Goal: Book appointment/travel/reservation

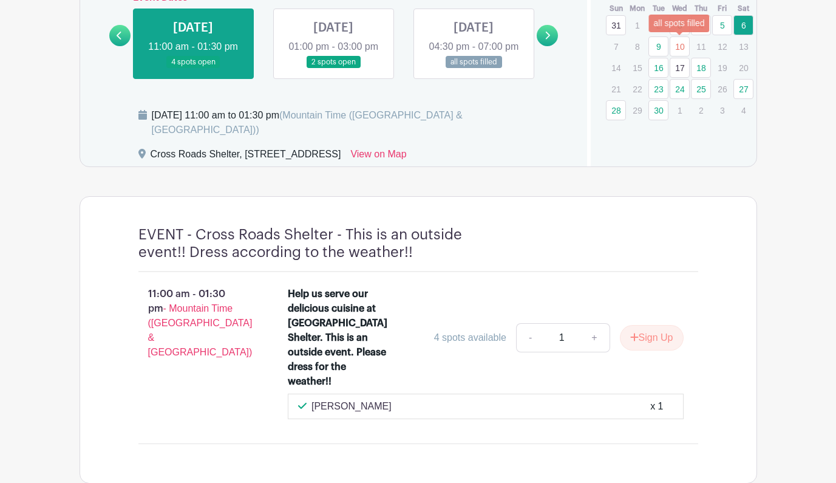
click at [689, 43] on link "10" at bounding box center [680, 46] width 20 height 20
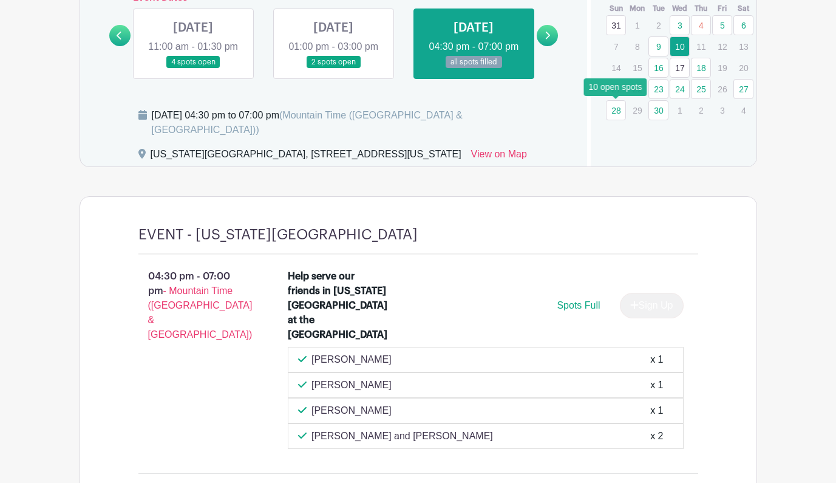
click at [616, 114] on link "28" at bounding box center [616, 110] width 20 height 20
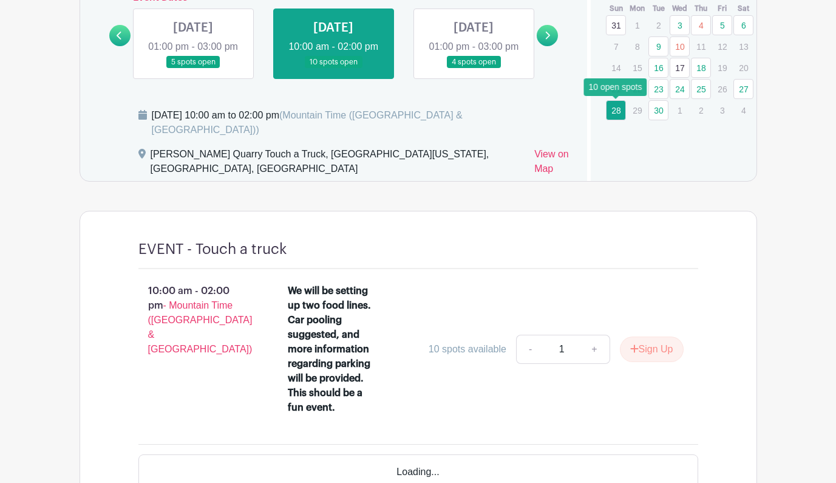
click at [620, 112] on link "28" at bounding box center [616, 110] width 20 height 20
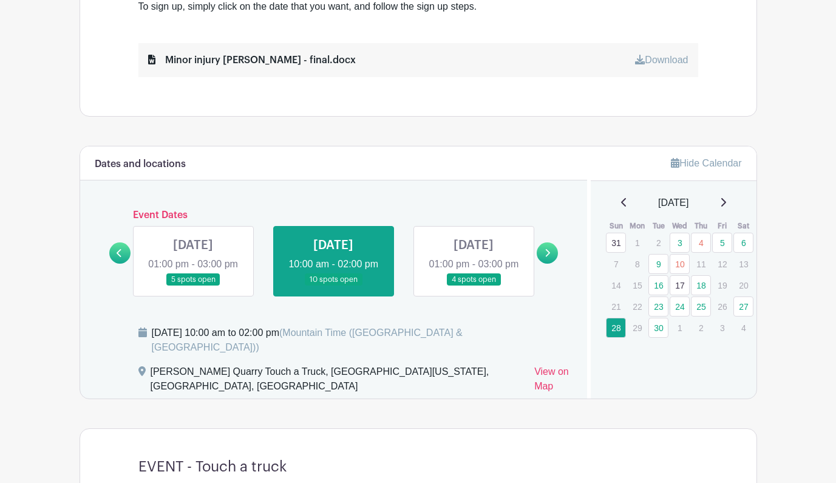
scroll to position [580, 0]
click at [743, 308] on link "27" at bounding box center [744, 307] width 20 height 20
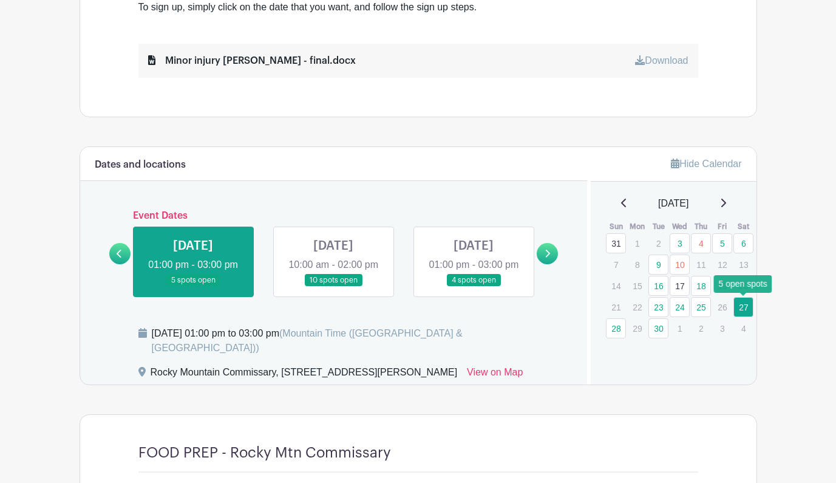
click at [746, 302] on link "27" at bounding box center [744, 307] width 20 height 20
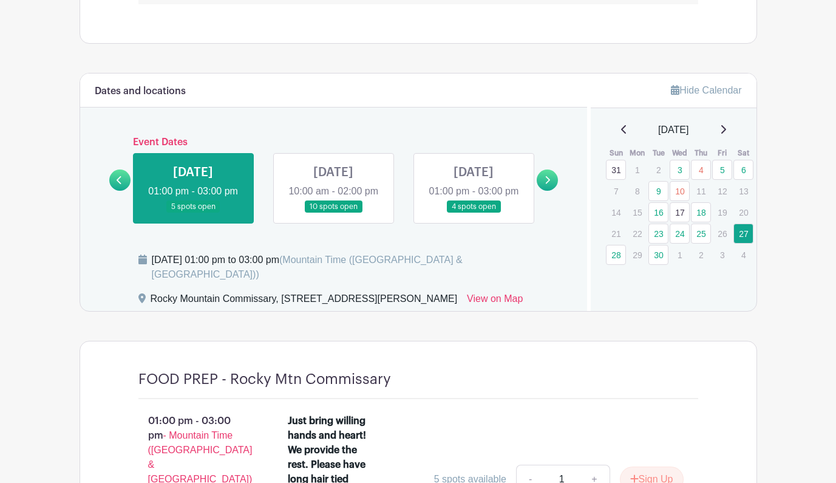
scroll to position [652, 0]
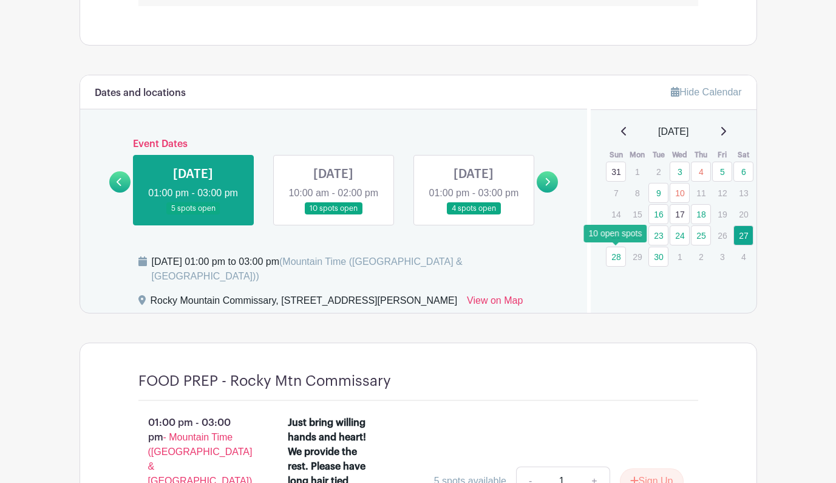
click at [615, 255] on link "28" at bounding box center [616, 257] width 20 height 20
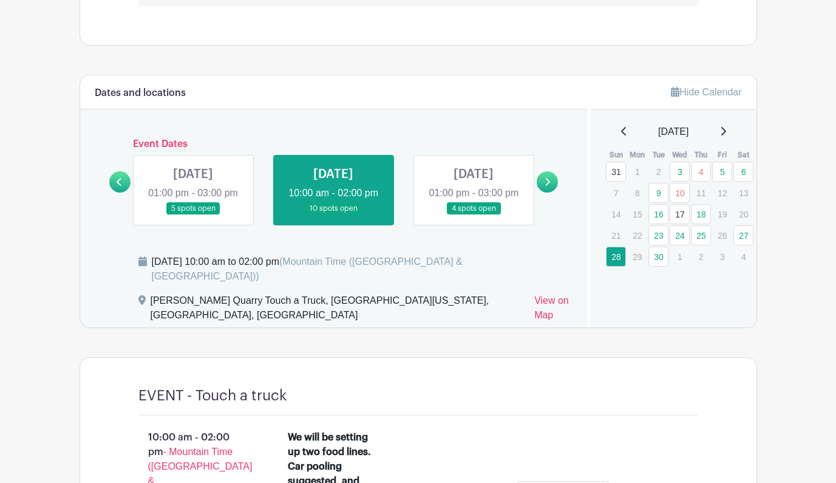
click at [726, 132] on icon at bounding box center [723, 131] width 5 height 9
click at [621, 126] on link at bounding box center [624, 131] width 6 height 15
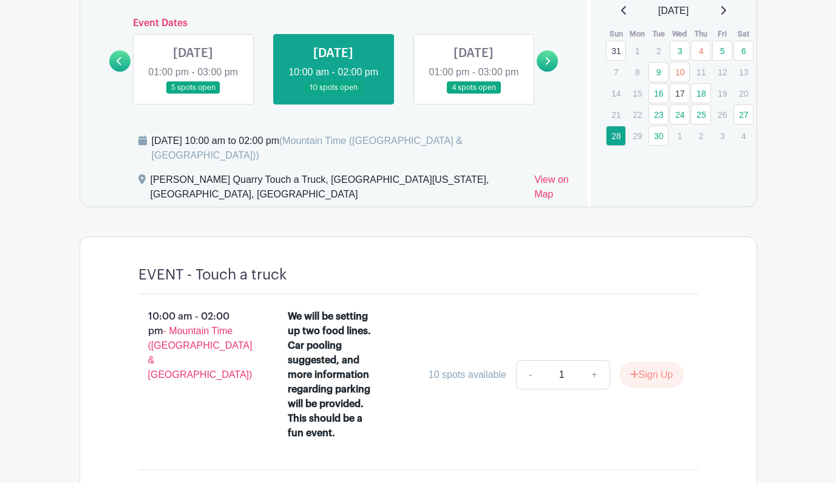
scroll to position [772, 0]
click at [726, 12] on icon at bounding box center [723, 11] width 6 height 10
click at [621, 7] on icon at bounding box center [624, 11] width 6 height 10
click at [701, 95] on link "18" at bounding box center [701, 94] width 20 height 20
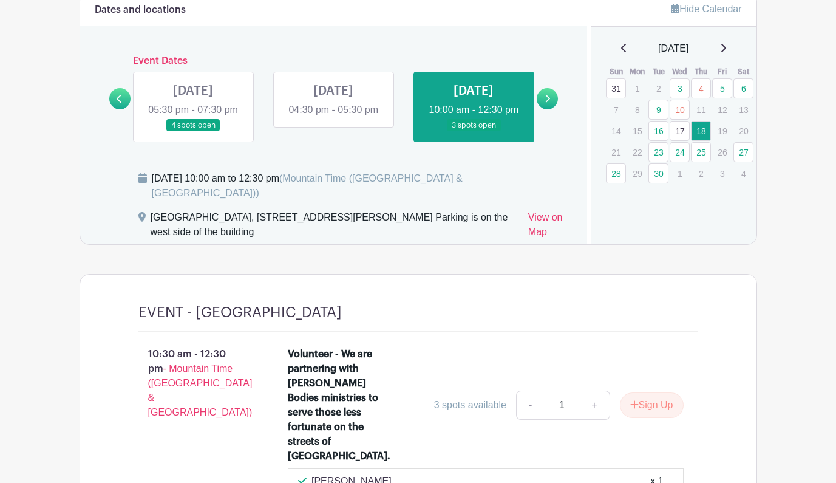
scroll to position [734, 0]
click at [659, 174] on link "30" at bounding box center [659, 174] width 20 height 20
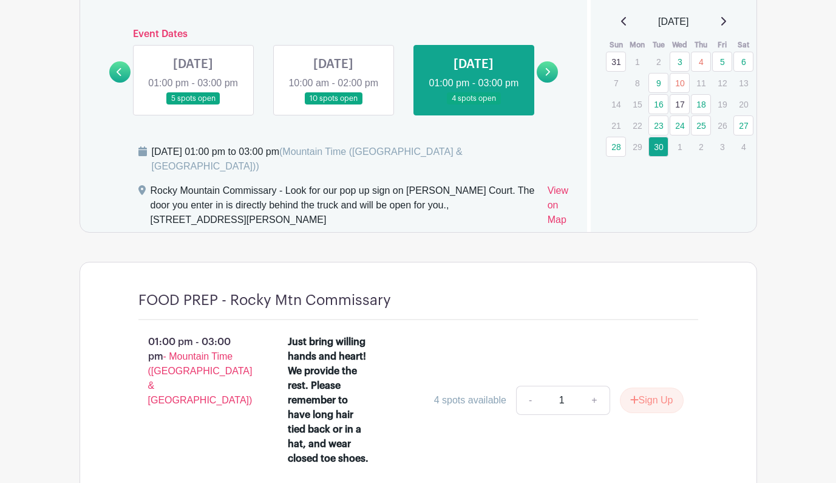
scroll to position [760, 0]
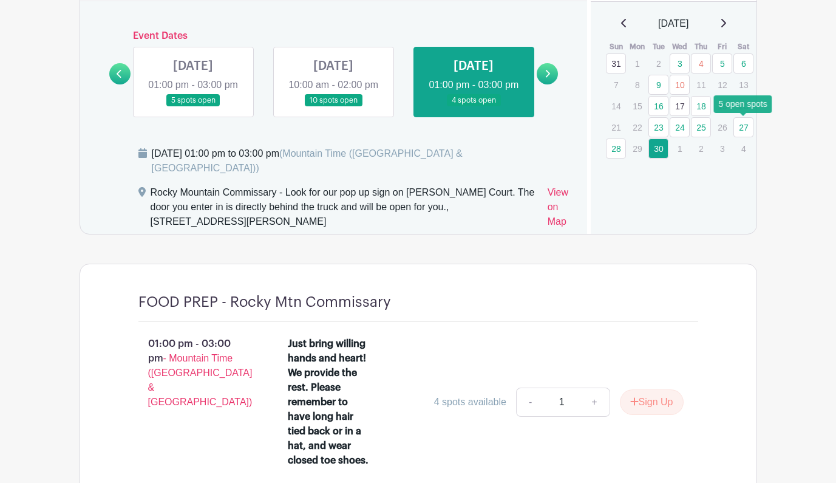
click at [740, 126] on link "27" at bounding box center [744, 127] width 20 height 20
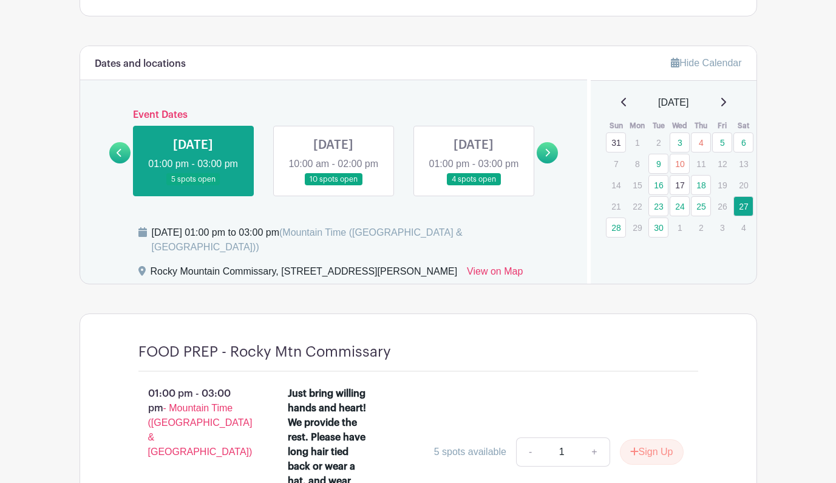
scroll to position [682, 0]
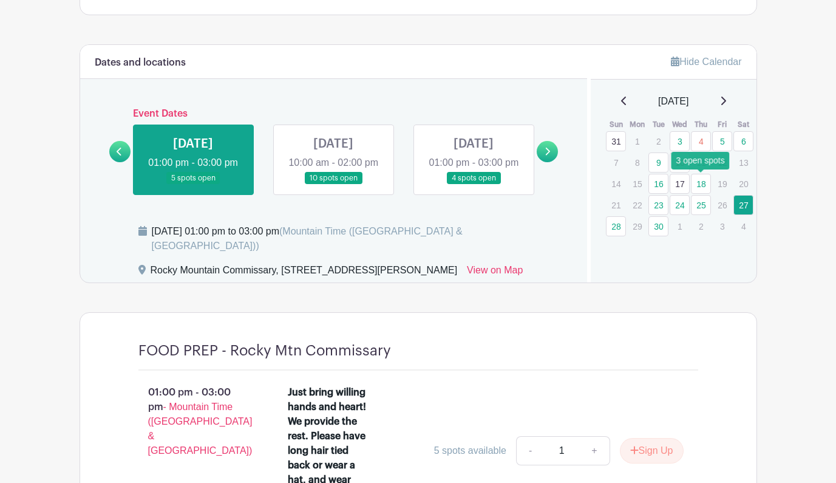
click at [700, 185] on link "18" at bounding box center [701, 184] width 20 height 20
